Goal: Task Accomplishment & Management: Manage account settings

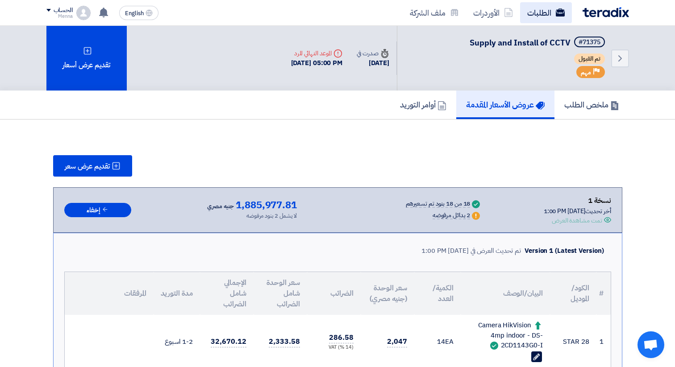
click at [527, 18] on link "الطلبات" at bounding box center [546, 12] width 52 height 21
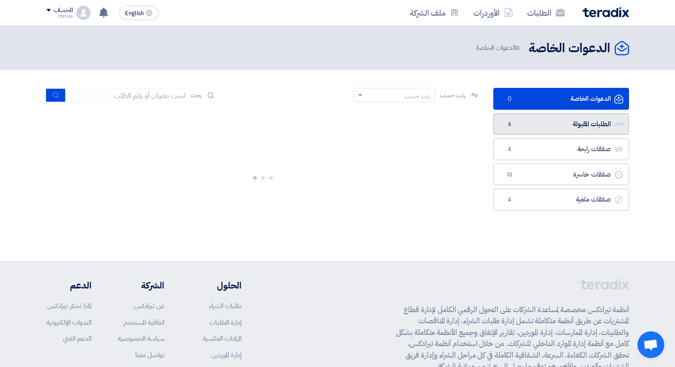
click at [541, 120] on link "الطلبات المقبولة الطلبات المقبولة 4" at bounding box center [561, 124] width 136 height 22
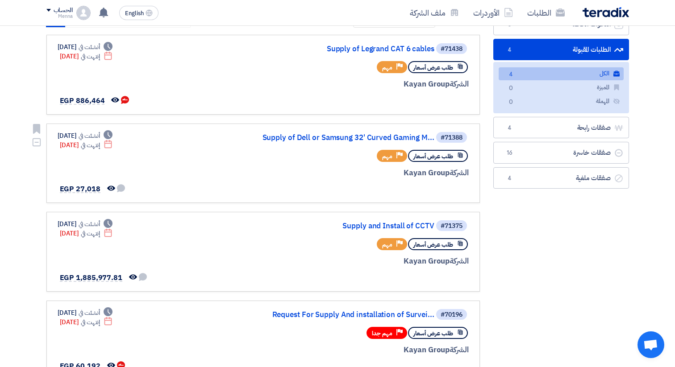
scroll to position [99, 0]
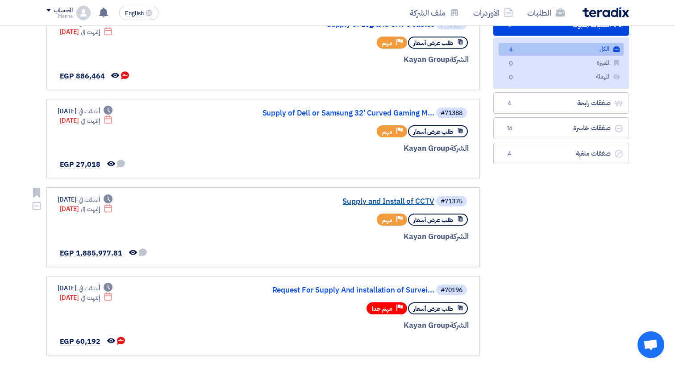
click at [384, 200] on link "Supply and Install of CCTV" at bounding box center [345, 202] width 179 height 8
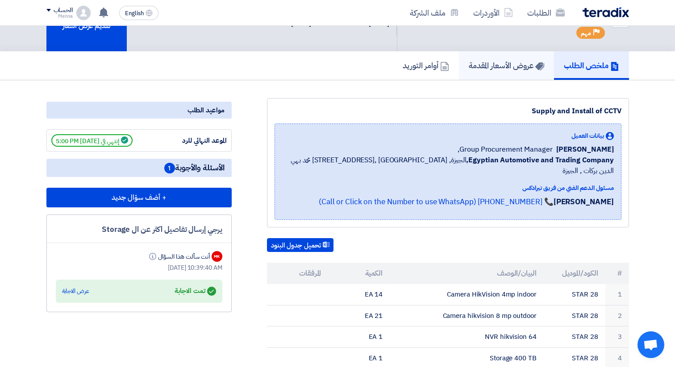
scroll to position [34, 0]
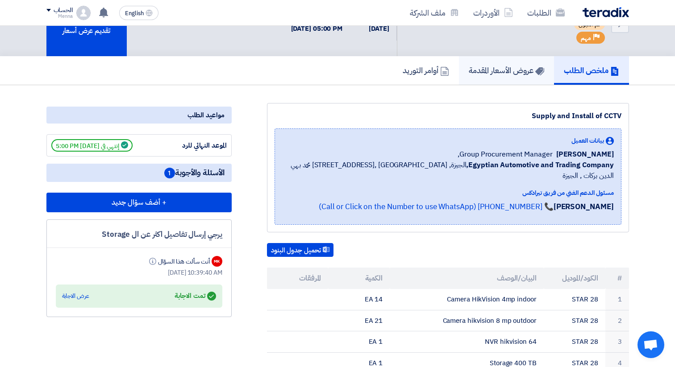
click at [499, 68] on h5 "عروض الأسعار المقدمة" at bounding box center [506, 70] width 75 height 10
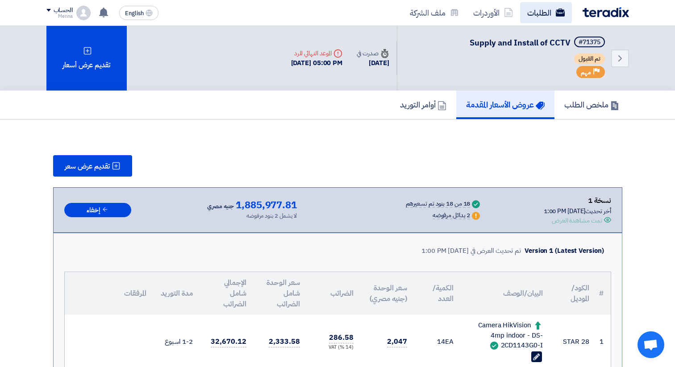
click at [545, 15] on link "الطلبات" at bounding box center [546, 12] width 52 height 21
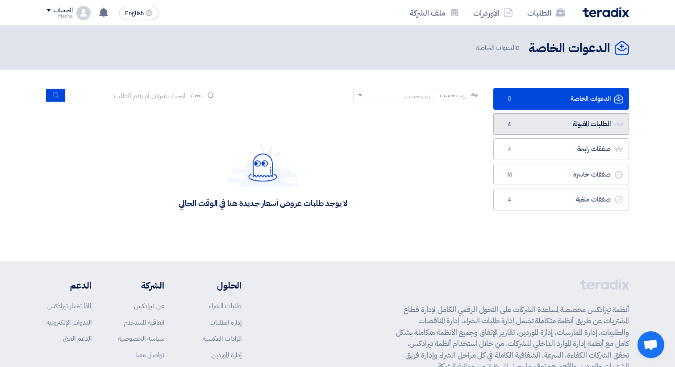
click at [558, 126] on link "الطلبات المقبولة الطلبات المقبولة 4" at bounding box center [561, 124] width 136 height 22
